Goal: Navigation & Orientation: Find specific page/section

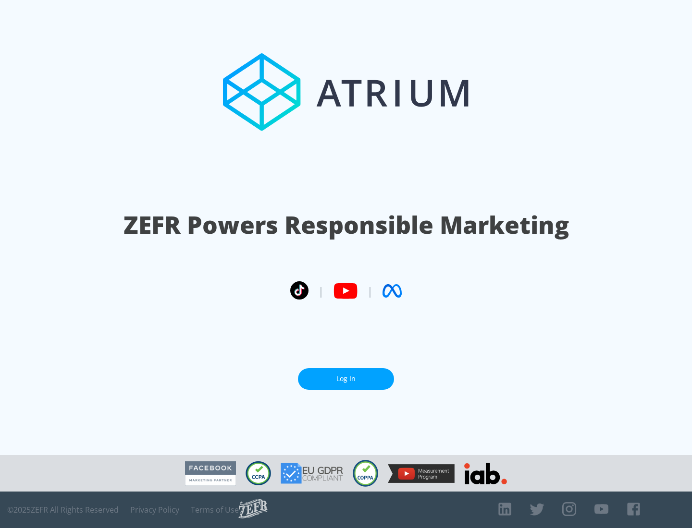
click at [346, 379] on link "Log In" at bounding box center [346, 379] width 96 height 22
